Goal: Information Seeking & Learning: Learn about a topic

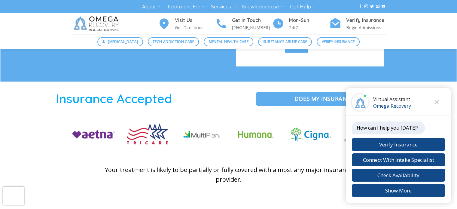
scroll to position [889, 0]
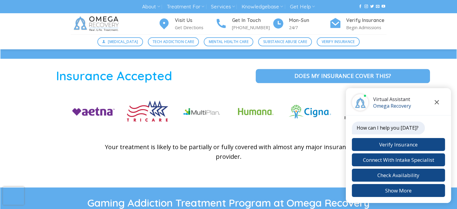
click at [435, 101] on icon "Close chat" at bounding box center [437, 102] width 4 height 4
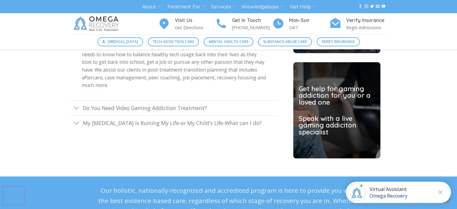
scroll to position [1683, 0]
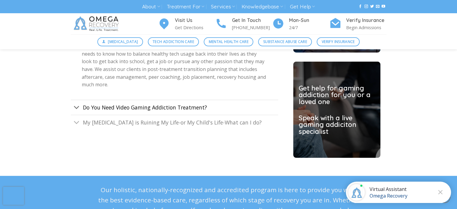
click at [196, 100] on link "Do You Need Video Gaming Addiction Treatment?" at bounding box center [174, 107] width 207 height 15
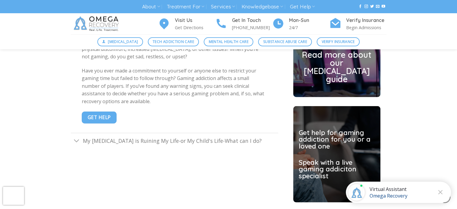
scroll to position [1638, 0]
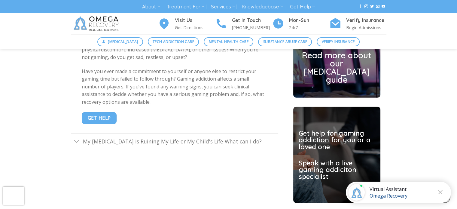
click at [119, 108] on div "Examine the warning signs mentioned above and decide how many of them relate to…" at bounding box center [174, 57] width 207 height 152
click at [112, 112] on link "Get Help" at bounding box center [99, 118] width 35 height 12
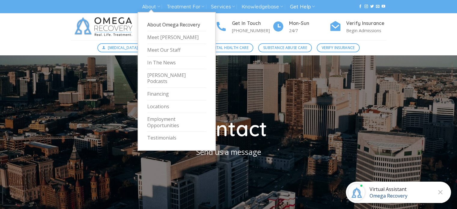
click at [157, 24] on link "About Omega Recovery" at bounding box center [176, 25] width 59 height 13
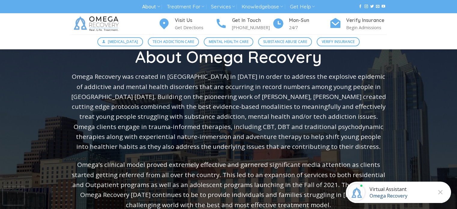
scroll to position [47, 0]
